Goal: Transaction & Acquisition: Purchase product/service

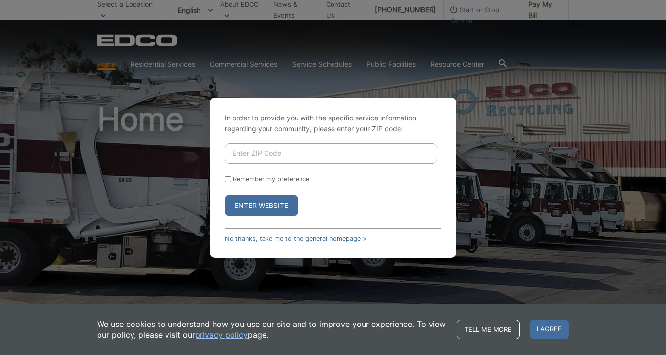
click at [271, 160] on input "Enter ZIP Code" at bounding box center [331, 153] width 213 height 21
type input "92064"
click at [268, 184] on form "92064 Remember my preference Enter Website" at bounding box center [333, 179] width 217 height 73
click at [239, 181] on label "Remember my preference" at bounding box center [271, 179] width 76 height 7
click at [231, 181] on input "Remember my preference" at bounding box center [228, 179] width 6 height 6
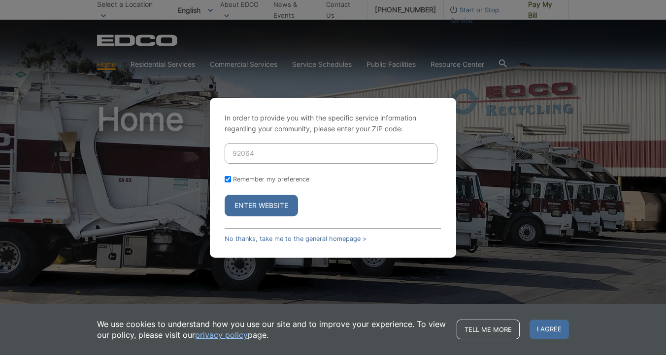
checkbox input "true"
click at [236, 206] on button "Enter Website" at bounding box center [261, 206] width 73 height 22
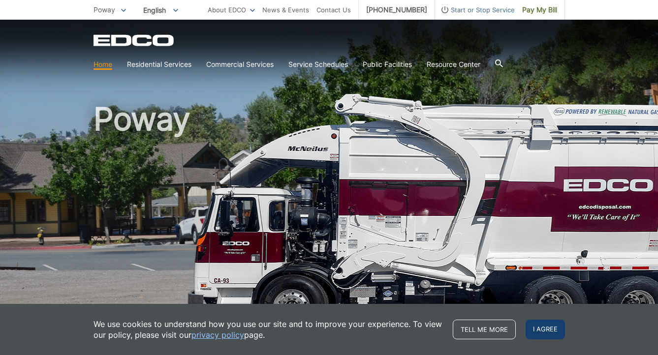
click at [553, 323] on span "I agree" at bounding box center [545, 330] width 39 height 20
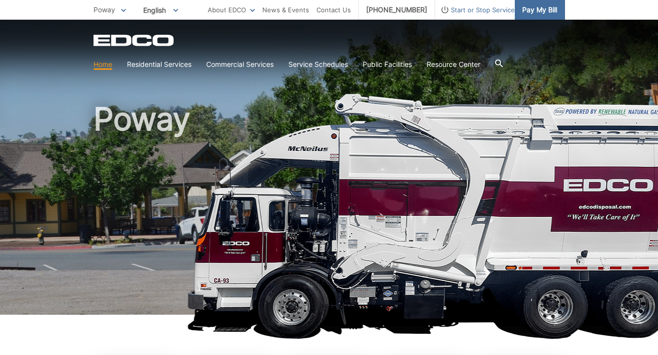
click at [538, 7] on span "Pay My Bill" at bounding box center [539, 9] width 35 height 11
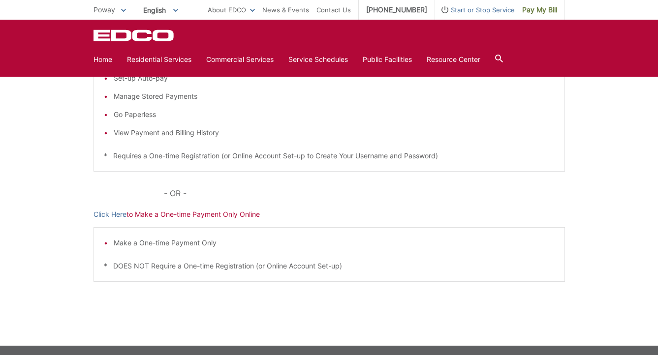
scroll to position [151, 0]
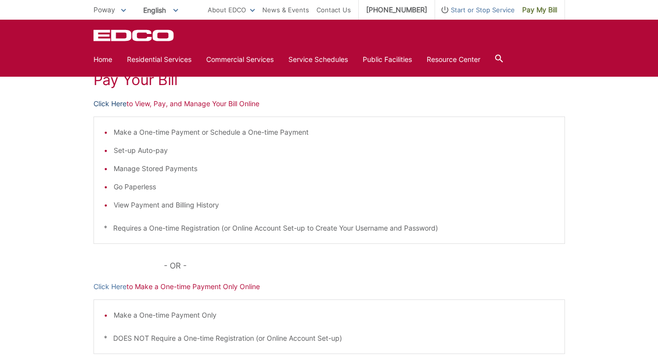
click at [122, 104] on link "Click Here" at bounding box center [110, 103] width 33 height 11
